Goal: Task Accomplishment & Management: Use online tool/utility

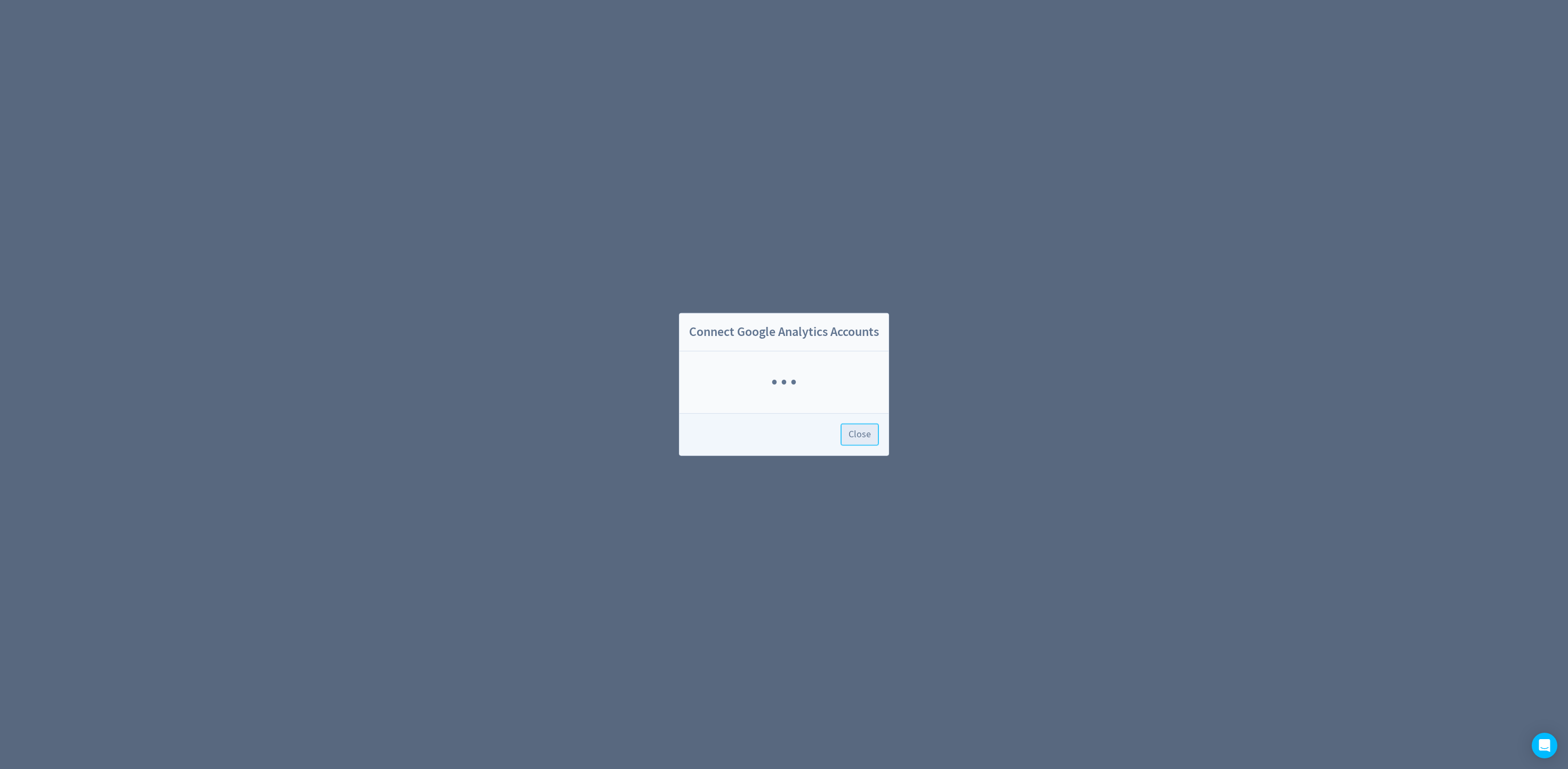
click at [860, 431] on span "Close" at bounding box center [860, 434] width 23 height 10
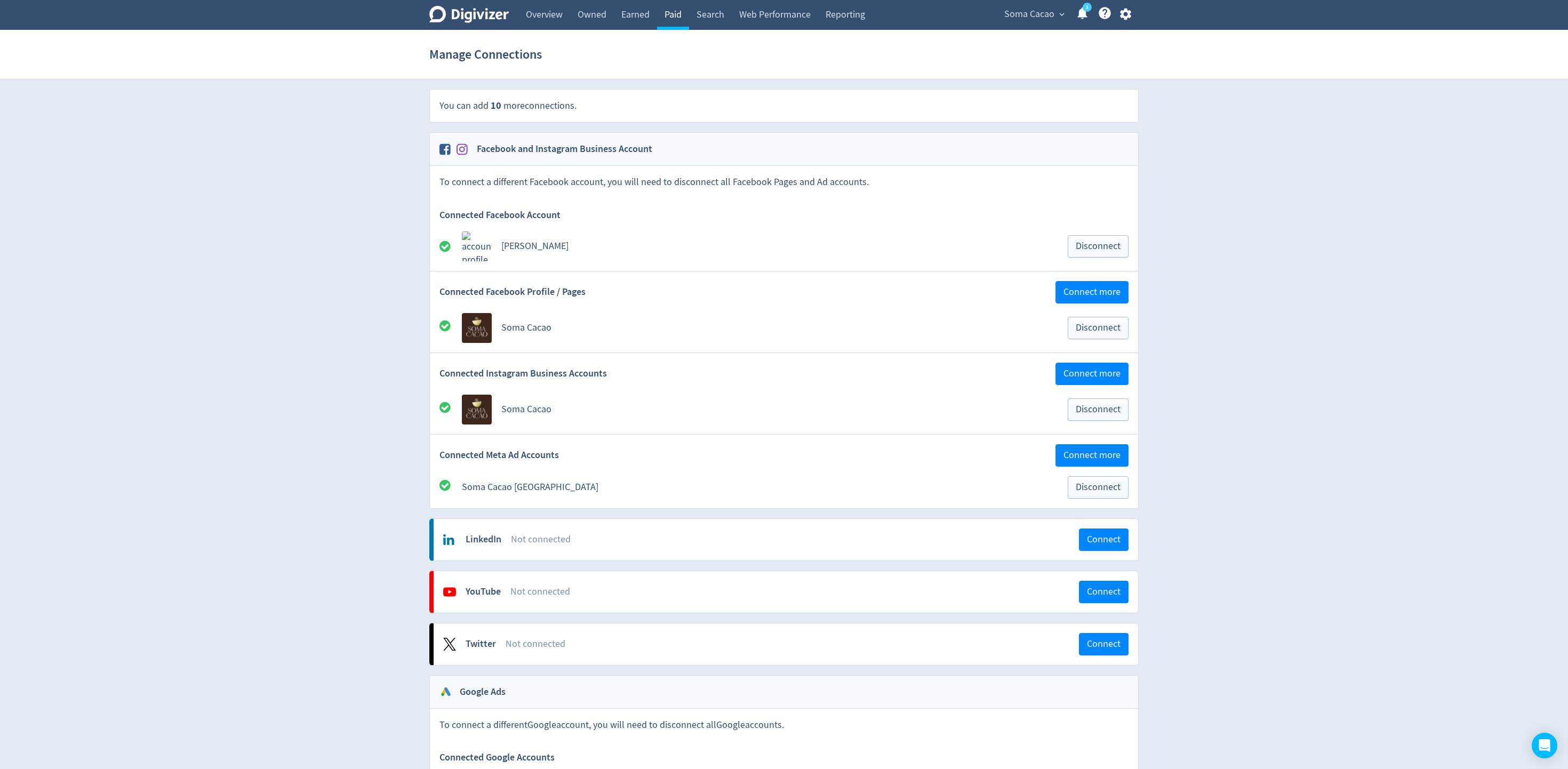
click at [663, 15] on link "Paid" at bounding box center [673, 15] width 32 height 30
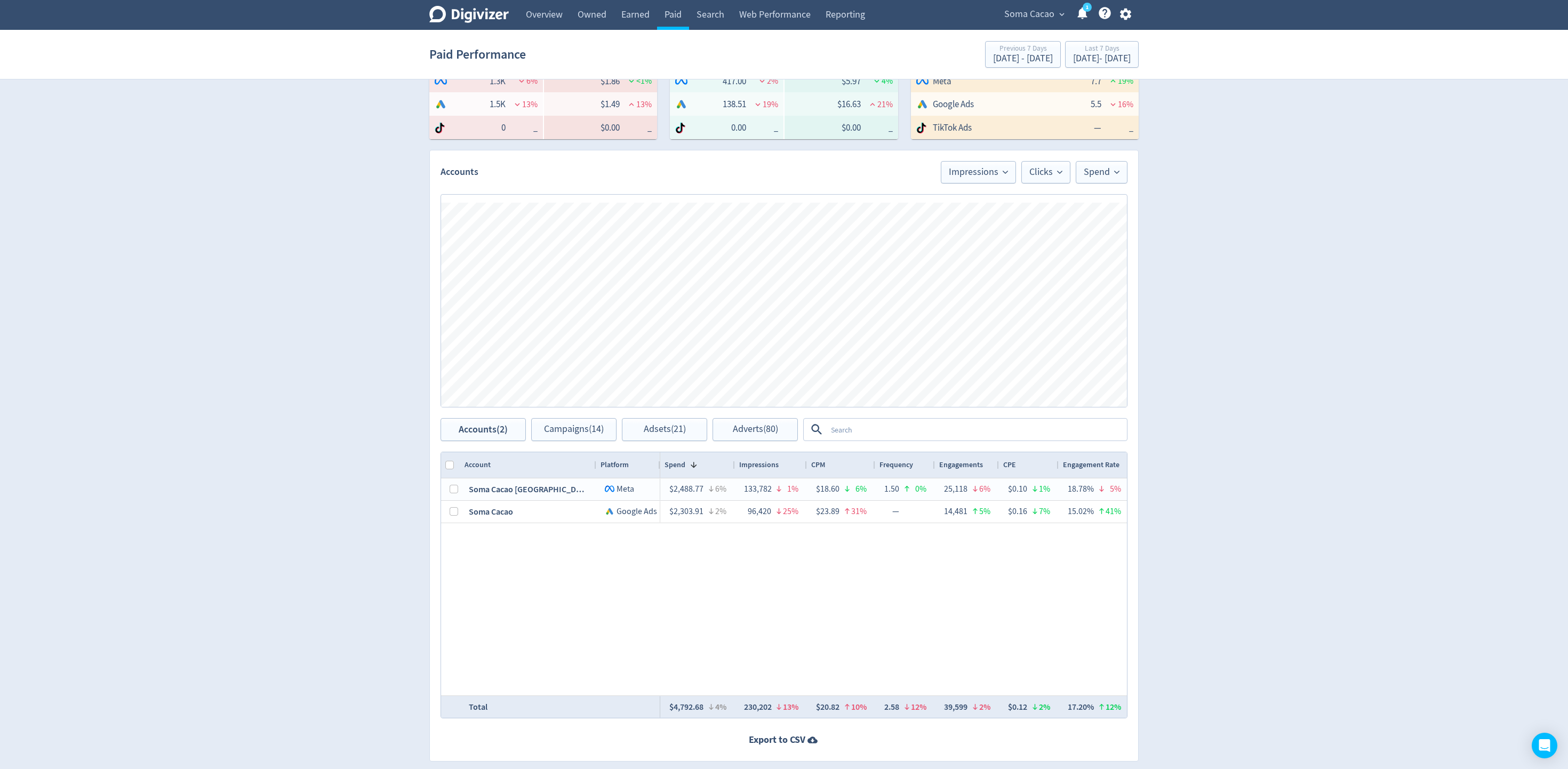
scroll to position [254, 0]
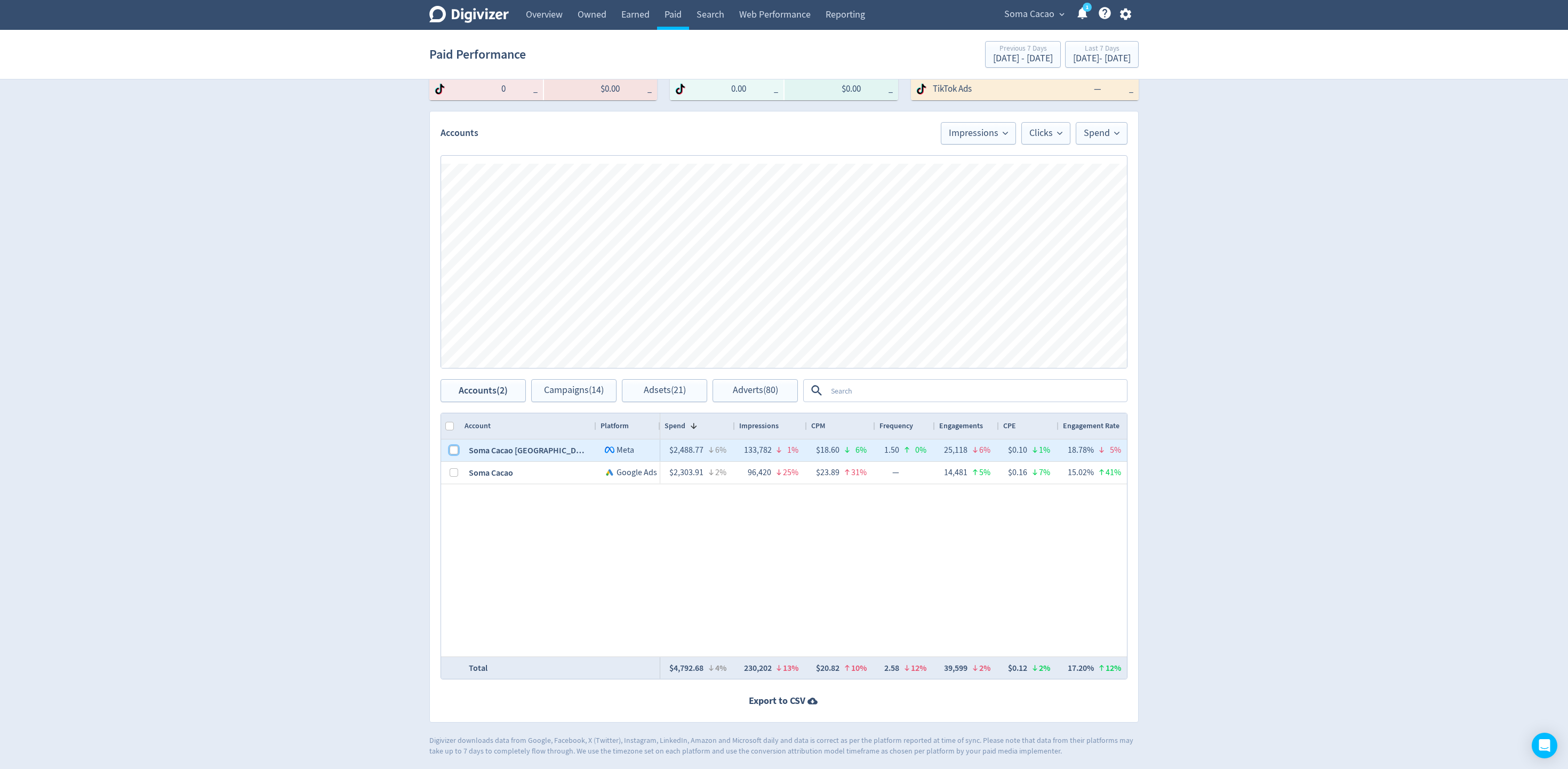
click at [454, 450] on input "Press Space to toggle row selection (unchecked)" at bounding box center [453, 450] width 8 height 8
checkbox input "true"
checkbox input "false"
click at [648, 391] on span "Adsets (10)" at bounding box center [665, 390] width 42 height 10
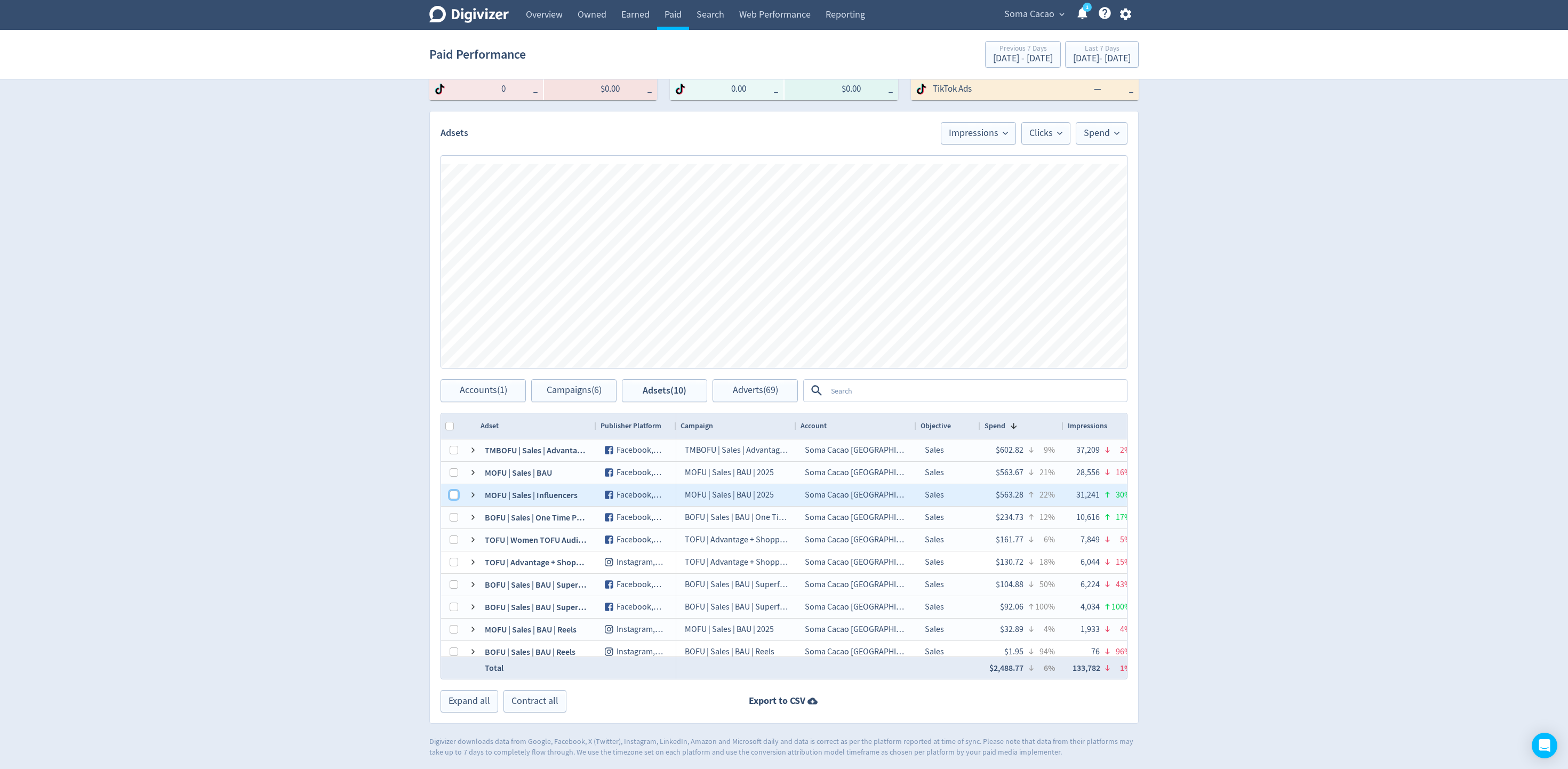
click at [457, 498] on input "Press Space to toggle row selection (unchecked)" at bounding box center [453, 494] width 8 height 8
checkbox input "true"
checkbox input "false"
click at [736, 386] on span "Adverts (5)" at bounding box center [755, 390] width 41 height 10
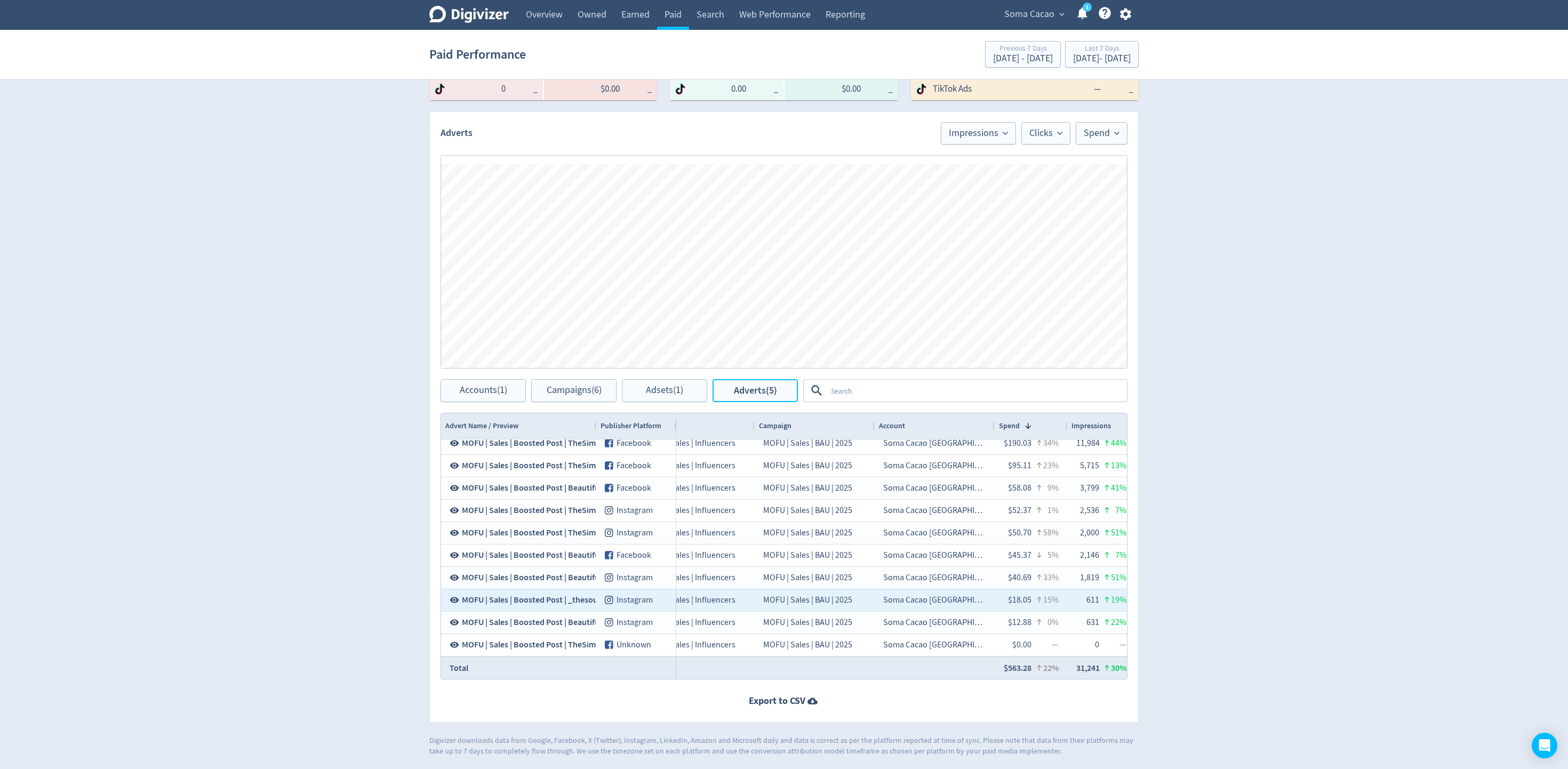
scroll to position [0, 89]
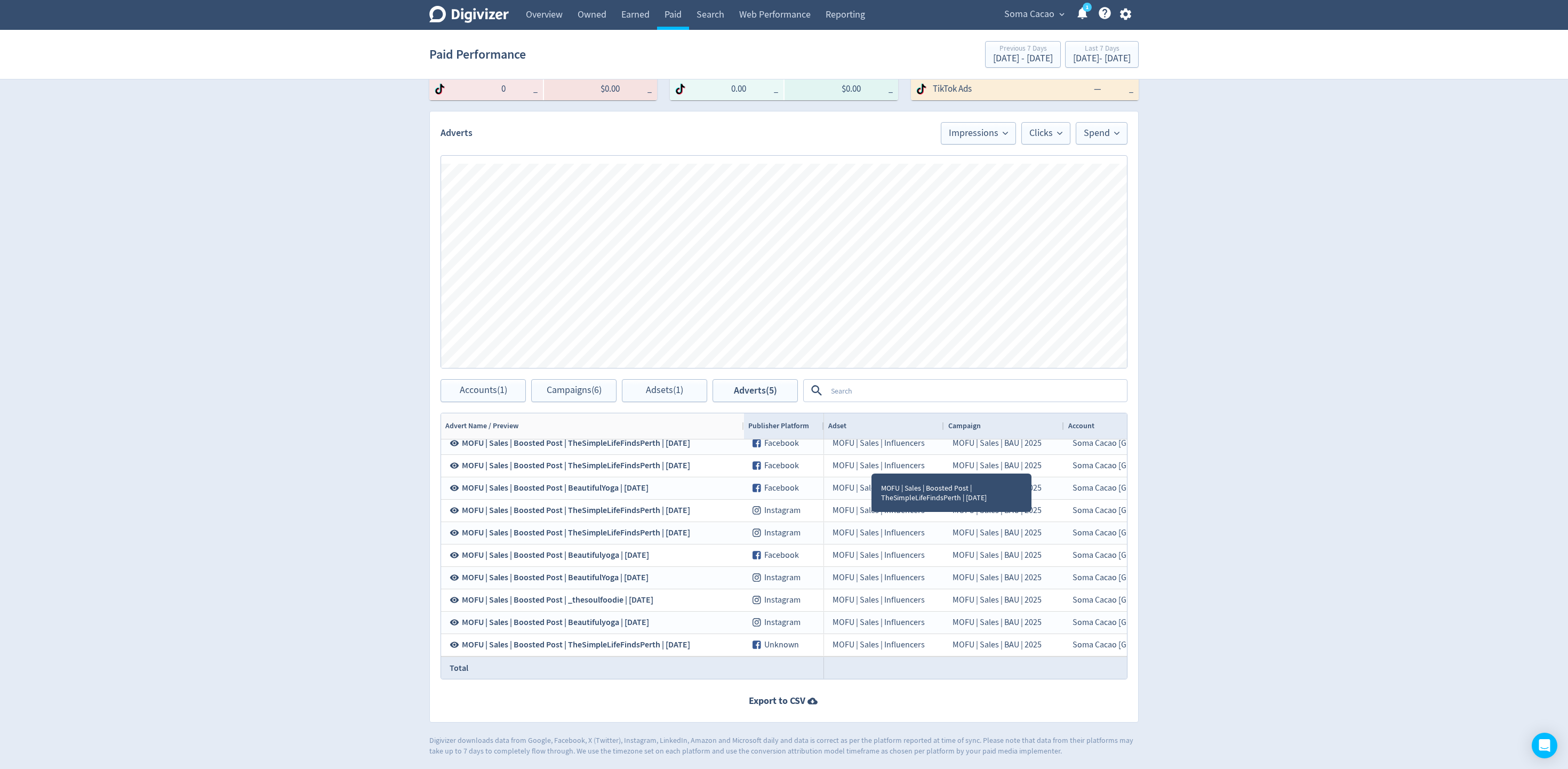
drag, startPoint x: 594, startPoint y: 425, endPoint x: 742, endPoint y: 468, distance: 154.1
click at [742, 468] on div "Advert Name / Preview Publisher Platform Adset Campaign" at bounding box center [784, 546] width 686 height 265
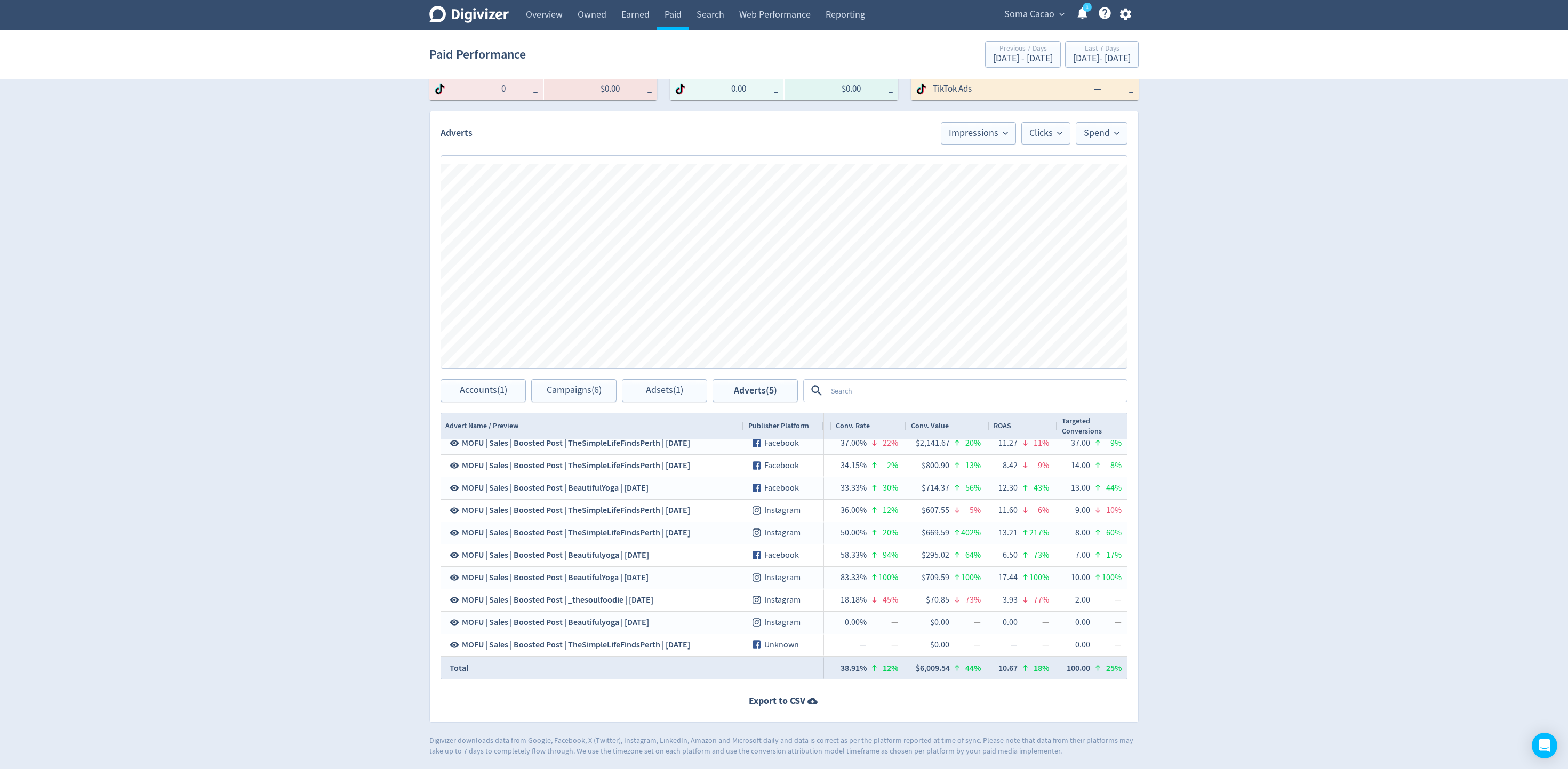
click at [1022, 424] on div "ROAS" at bounding box center [1023, 425] width 59 height 20
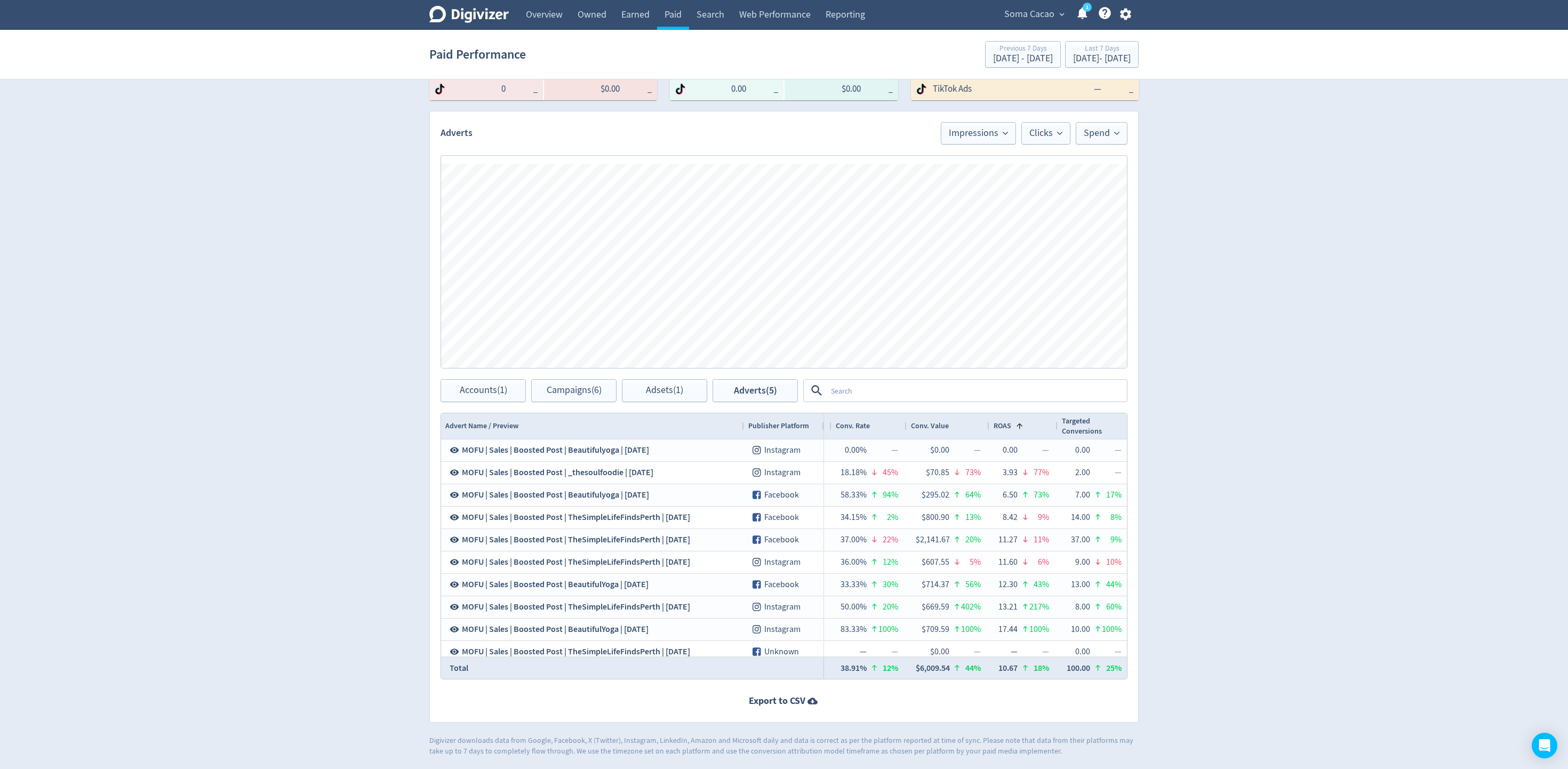
click at [1004, 425] on span "ROAS" at bounding box center [1002, 425] width 17 height 10
